Goal: Obtain resource: Download file/media

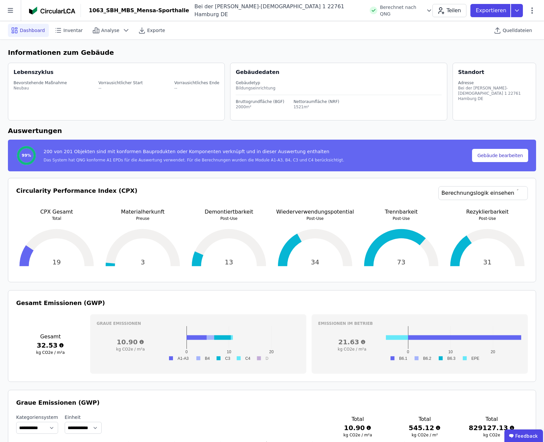
select select "*"
click at [108, 28] on span "Analyse" at bounding box center [110, 30] width 18 height 7
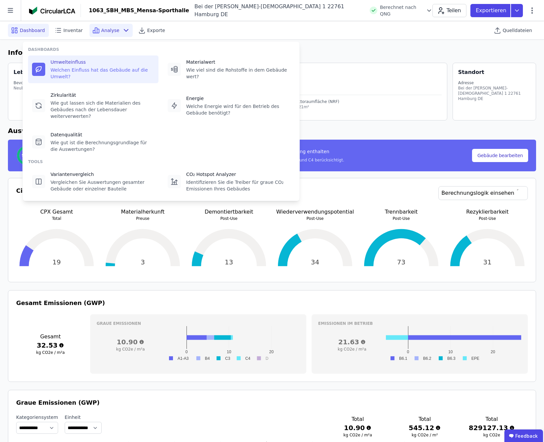
click at [62, 63] on div "Umwelteinfluss" at bounding box center [102, 62] width 104 height 7
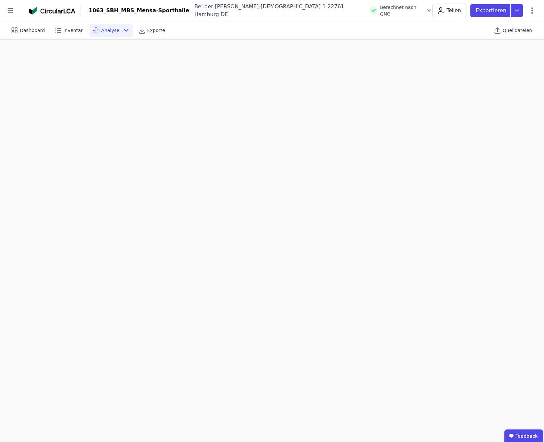
scroll to position [18, 0]
drag, startPoint x: 518, startPoint y: 32, endPoint x: 504, endPoint y: 35, distance: 13.8
click at [518, 31] on span "Quelldateien" at bounding box center [517, 30] width 29 height 7
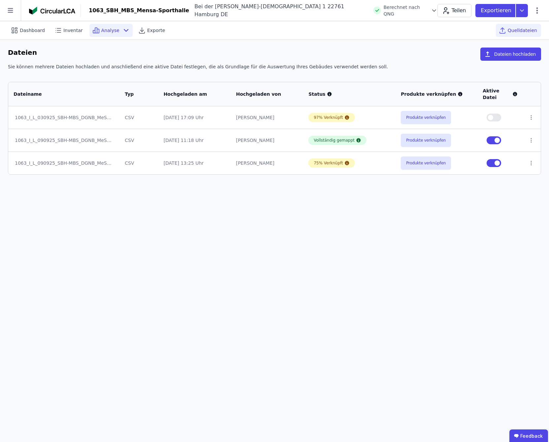
click at [101, 31] on span "Analyse" at bounding box center [110, 30] width 18 height 7
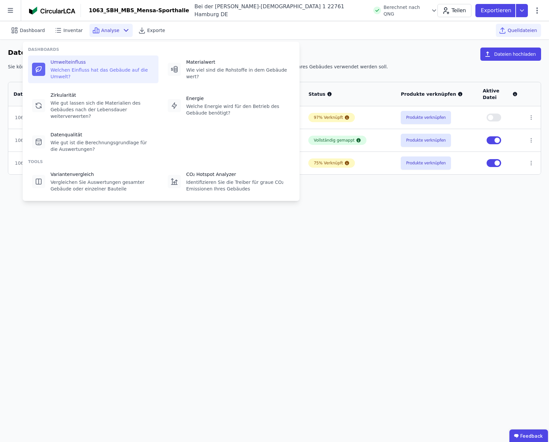
click at [87, 67] on div "Welchen Einfluss hat das Gebäude auf die Umwelt?" at bounding box center [102, 73] width 104 height 13
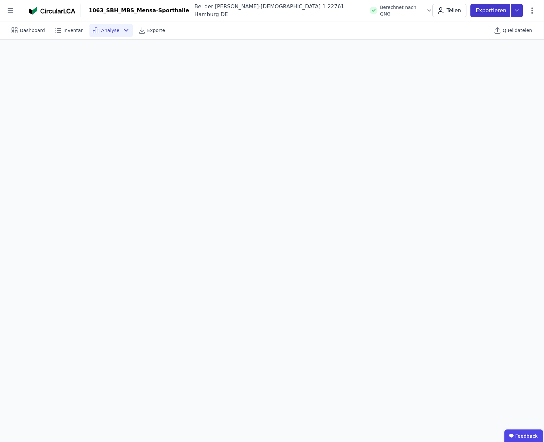
click at [515, 12] on icon at bounding box center [517, 10] width 12 height 13
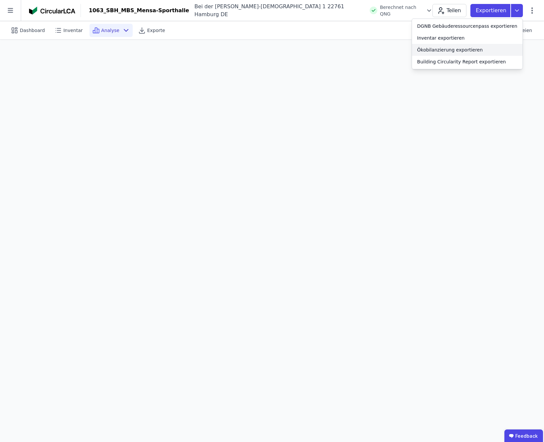
click at [458, 51] on div "Ökobilanzierung exportieren" at bounding box center [450, 50] width 66 height 7
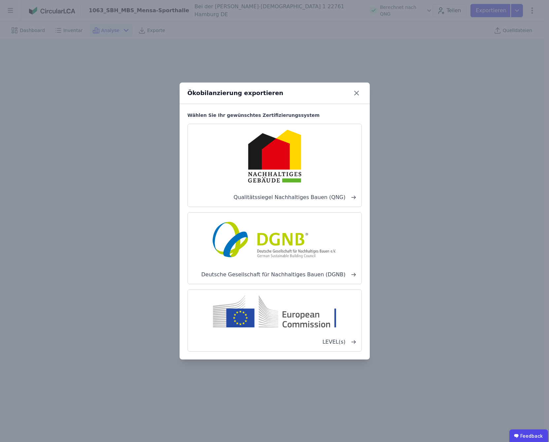
click at [309, 161] on img at bounding box center [274, 155] width 99 height 53
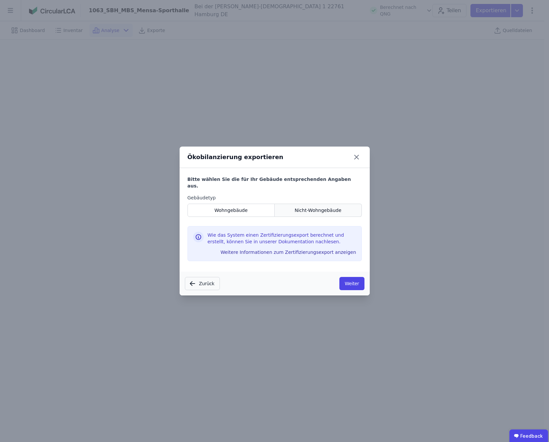
click at [312, 207] on span "Nicht-Wohngebäude" at bounding box center [317, 210] width 47 height 7
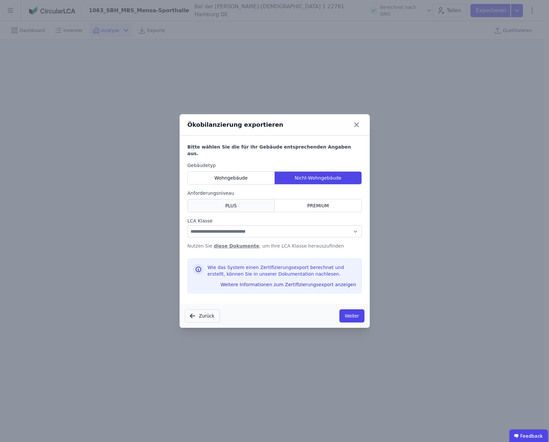
click at [250, 203] on div "PLUS" at bounding box center [230, 205] width 87 height 13
click at [314, 229] on select "**********" at bounding box center [274, 231] width 174 height 12
select select "*"
click at [187, 225] on select "**********" at bounding box center [274, 231] width 174 height 12
click at [355, 314] on button "Weiter" at bounding box center [351, 315] width 25 height 13
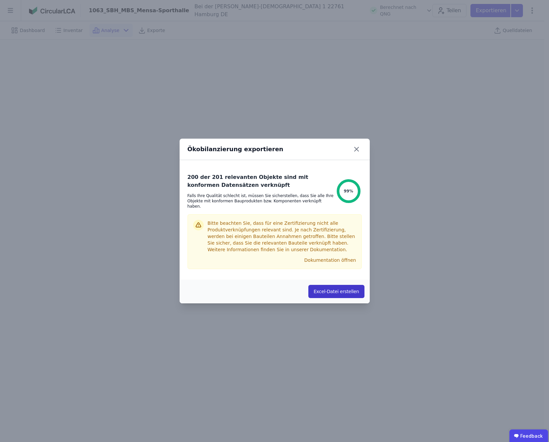
click at [331, 291] on button "Excel-Datei erstellen" at bounding box center [336, 291] width 56 height 13
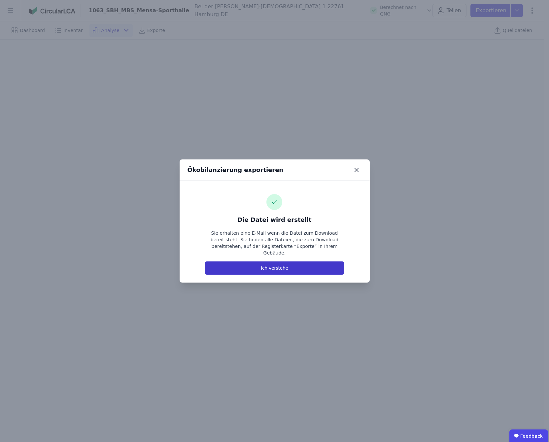
click at [298, 262] on button "Ich verstehe" at bounding box center [274, 267] width 139 height 13
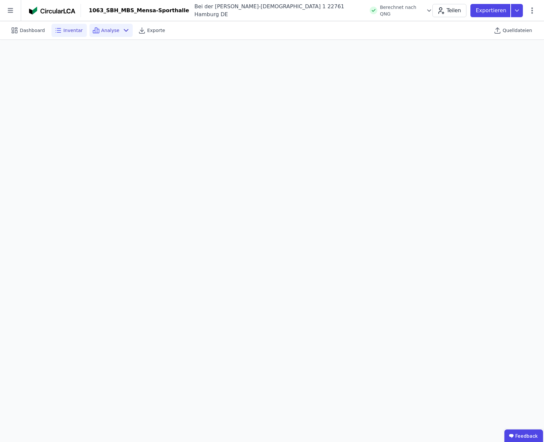
click at [65, 32] on span "Inventar" at bounding box center [72, 30] width 19 height 7
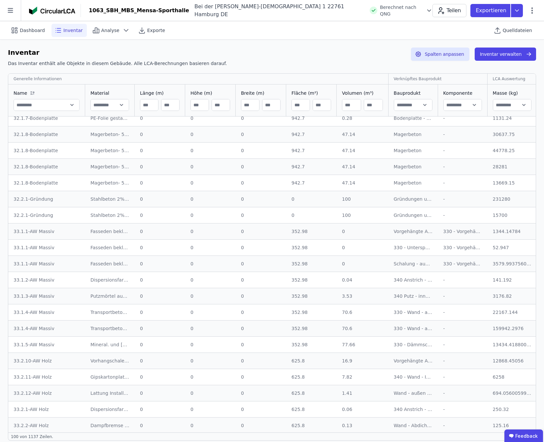
scroll to position [110, 0]
